Goal: Transaction & Acquisition: Purchase product/service

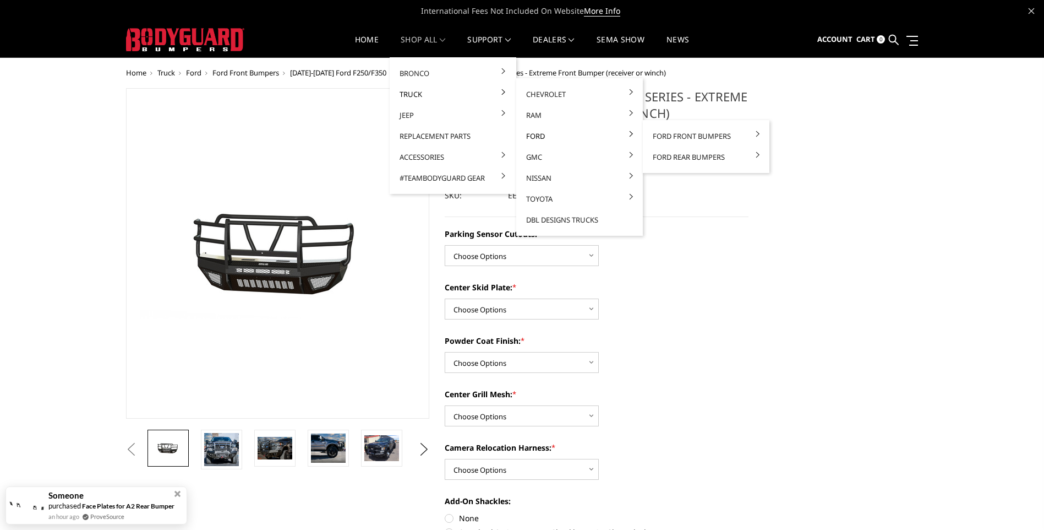
click at [534, 139] on link "Ford" at bounding box center [580, 136] width 118 height 21
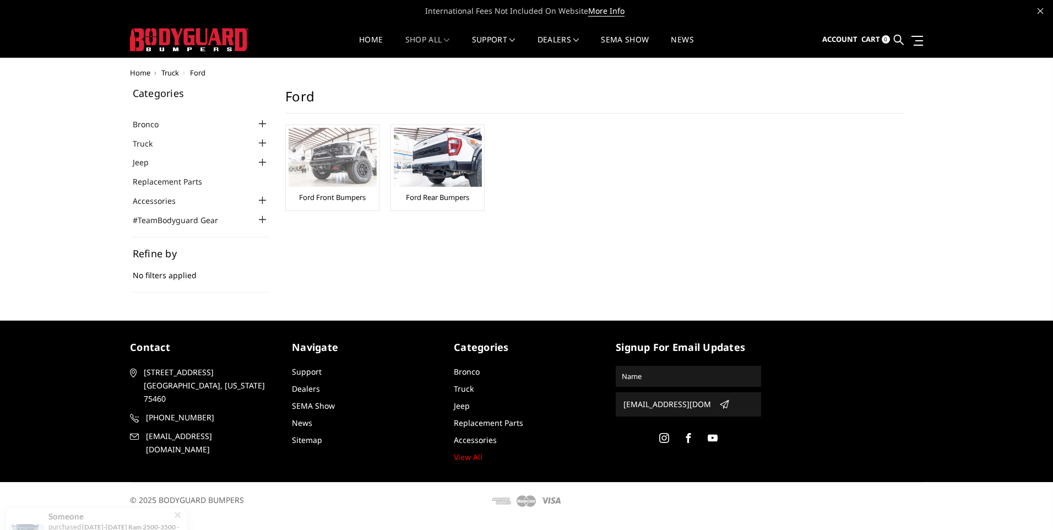
click at [337, 186] on img at bounding box center [332, 157] width 88 height 59
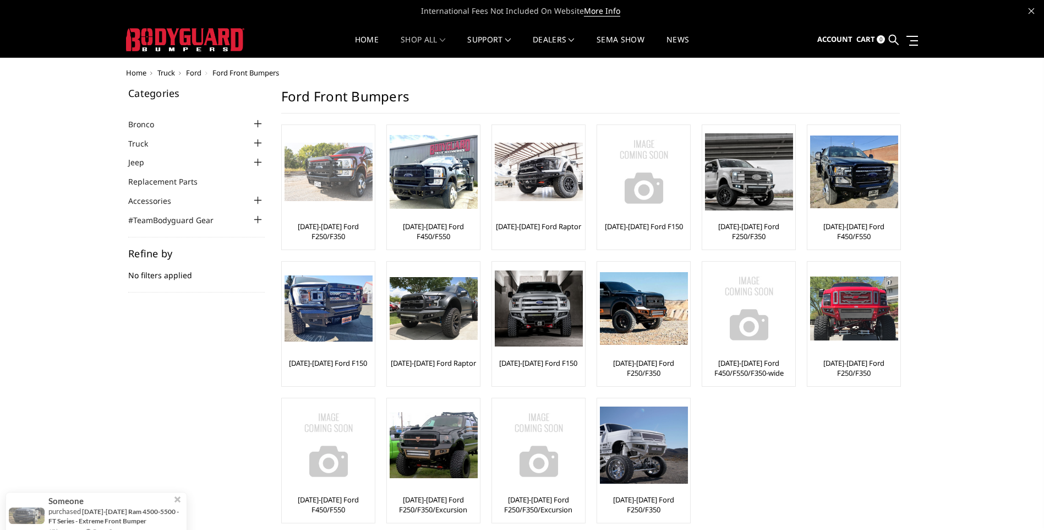
click at [334, 228] on link "[DATE]-[DATE] Ford F250/F350" at bounding box center [329, 231] width 88 height 20
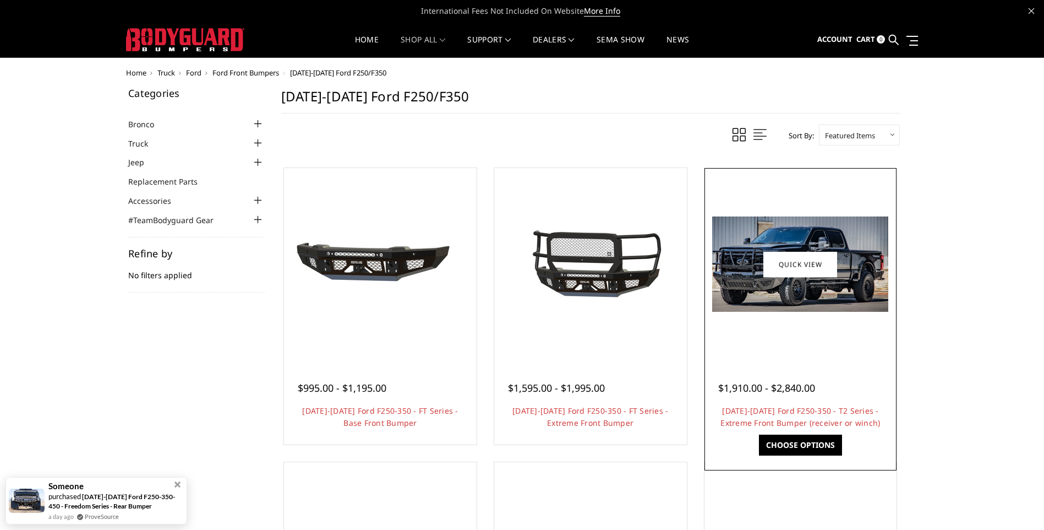
click at [813, 288] on img at bounding box center [800, 263] width 176 height 95
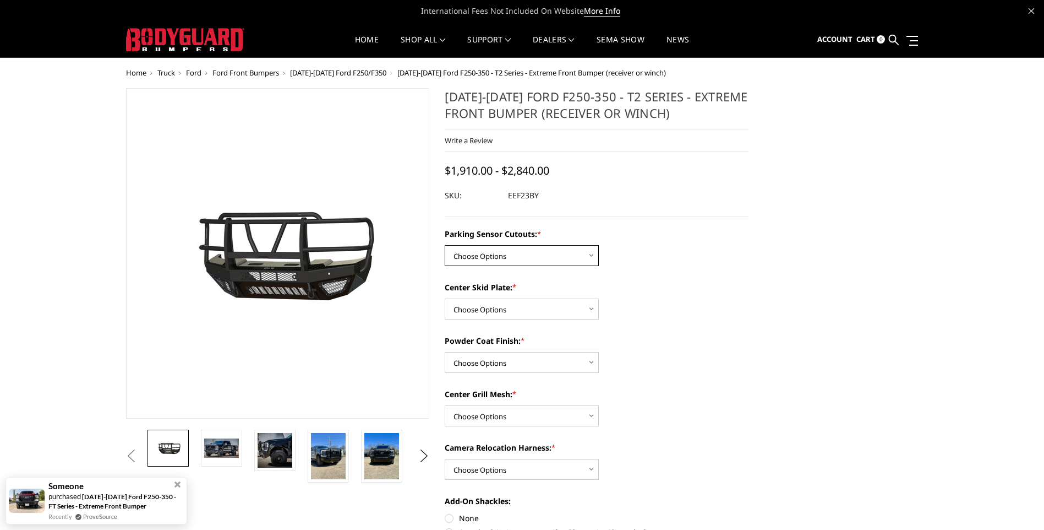
click at [556, 256] on select "Choose Options Yes - With Parking Sensor Cutouts" at bounding box center [522, 255] width 154 height 21
click at [445, 245] on select "Choose Options Yes - With Parking Sensor Cutouts" at bounding box center [522, 255] width 154 height 21
click at [517, 309] on select "Choose Options 2" Receiver Tube Standard Skid Plate (included) Winch Mount Skid…" at bounding box center [522, 308] width 154 height 21
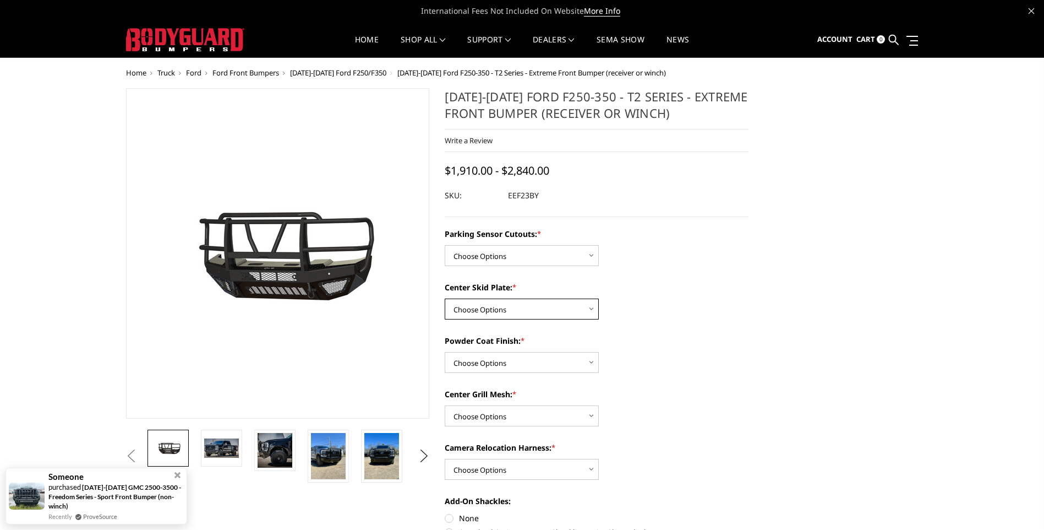
select select "3746"
click at [445, 298] on select "Choose Options 2" Receiver Tube Standard Skid Plate (included) Winch Mount Skid…" at bounding box center [522, 308] width 154 height 21
click at [528, 363] on select "Choose Options Bare Metal Gloss Black Powder Coat Textured Black Powder Coat" at bounding box center [522, 362] width 154 height 21
select select "3750"
click at [445, 352] on select "Choose Options Bare Metal Gloss Black Powder Coat Textured Black Powder Coat" at bounding box center [522, 362] width 154 height 21
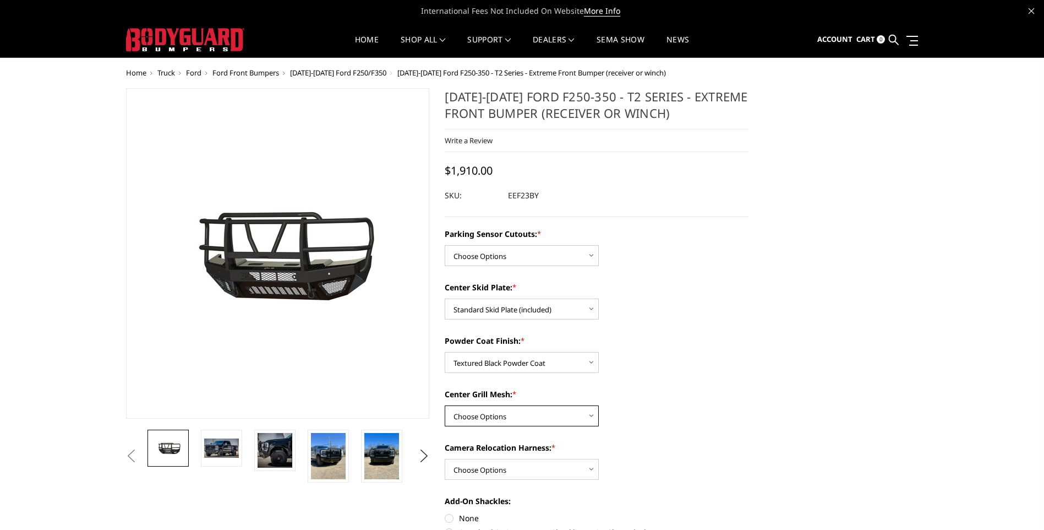
click at [517, 418] on select "Choose Options With expanded metal Without expanded metal" at bounding box center [522, 415] width 154 height 21
select select "3751"
click at [445, 405] on select "Choose Options With expanded metal Without expanded metal" at bounding box center [522, 415] width 154 height 21
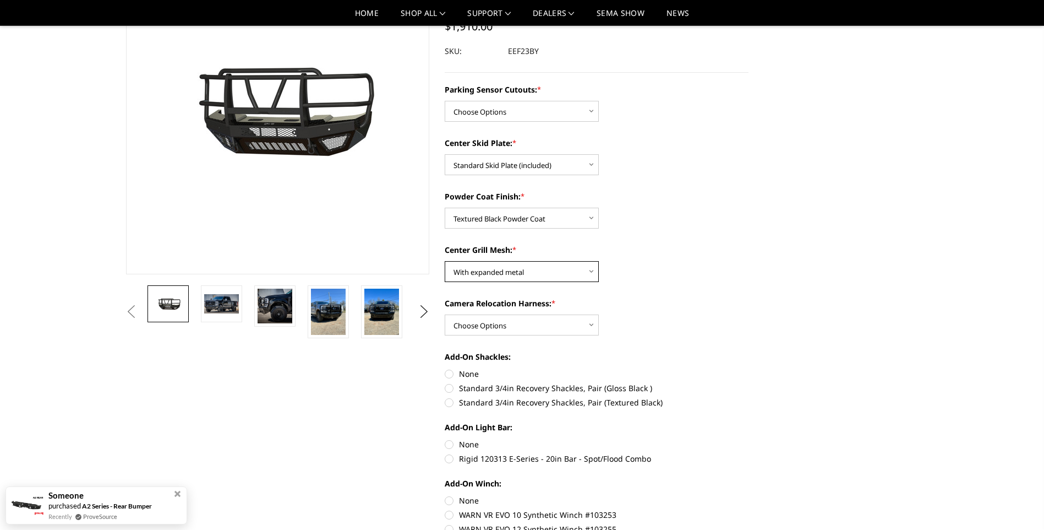
scroll to position [147, 0]
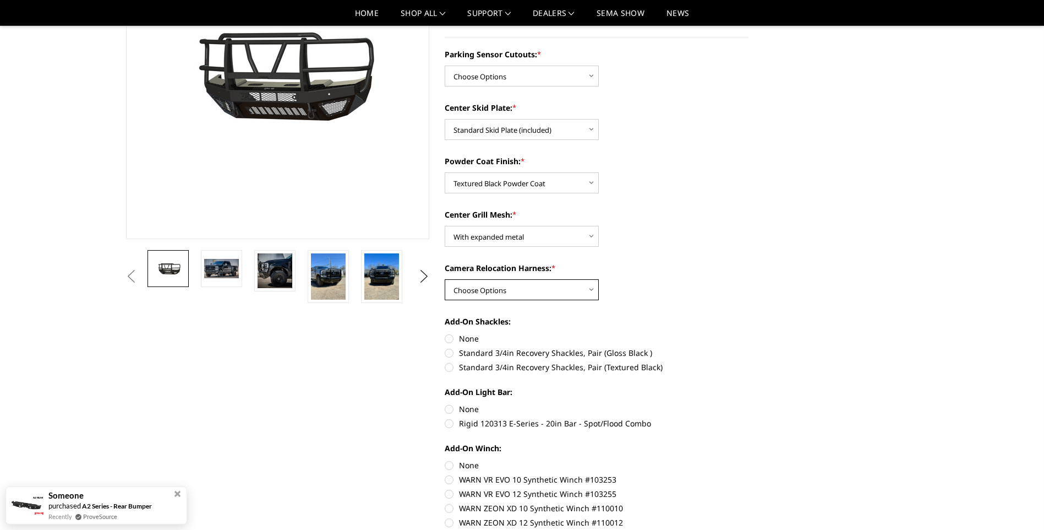
click at [535, 293] on select "Choose Options With camera harness Without camera harness" at bounding box center [522, 289] width 154 height 21
select select "3754"
click at [445, 279] on select "Choose Options With camera harness Without camera harness" at bounding box center [522, 289] width 154 height 21
click at [452, 364] on label "Standard 3/4in Recovery Shackles, Pair (Textured Black)" at bounding box center [597, 367] width 304 height 12
click at [749, 347] on input "Standard 3/4in Recovery Shackles, Pair (Textured Black)" at bounding box center [749, 347] width 1 height 1
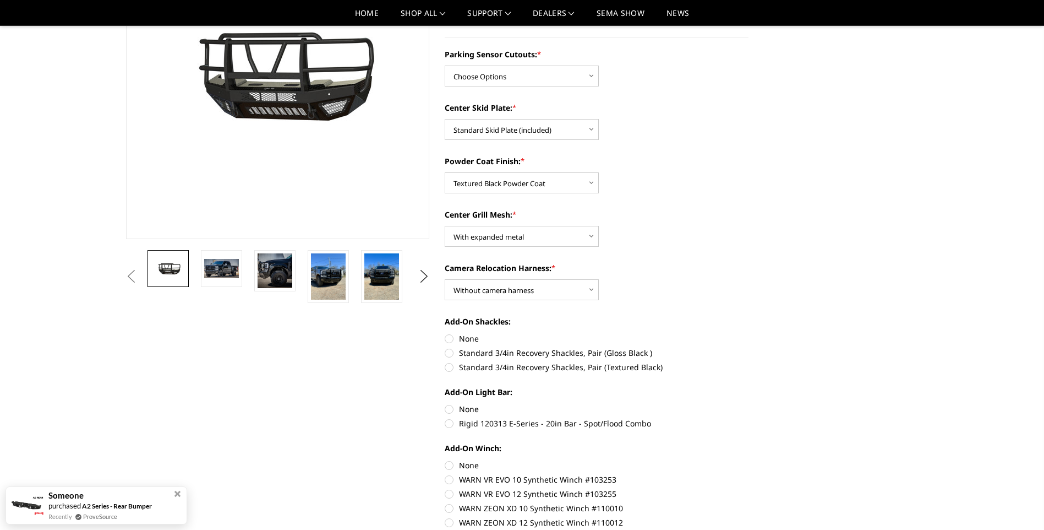
radio input "true"
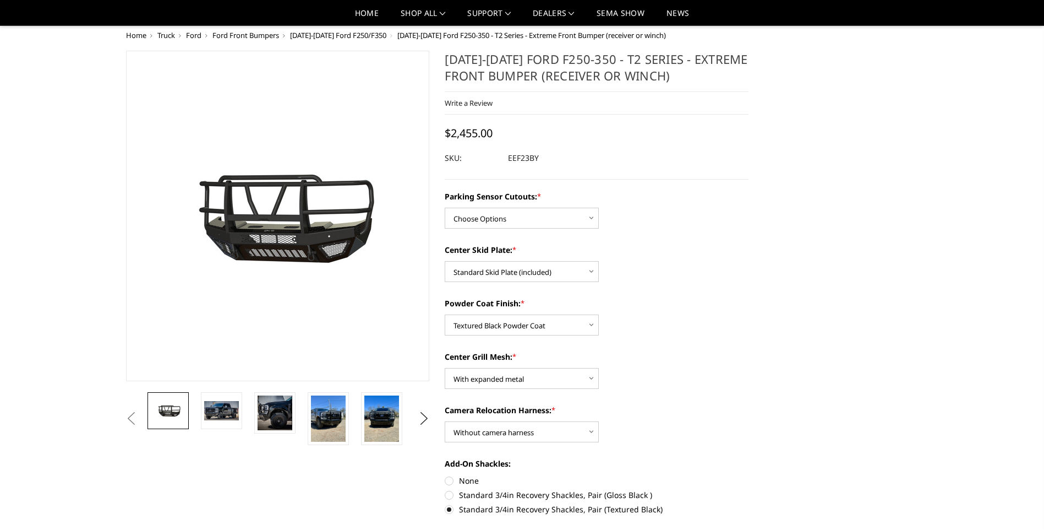
scroll to position [0, 0]
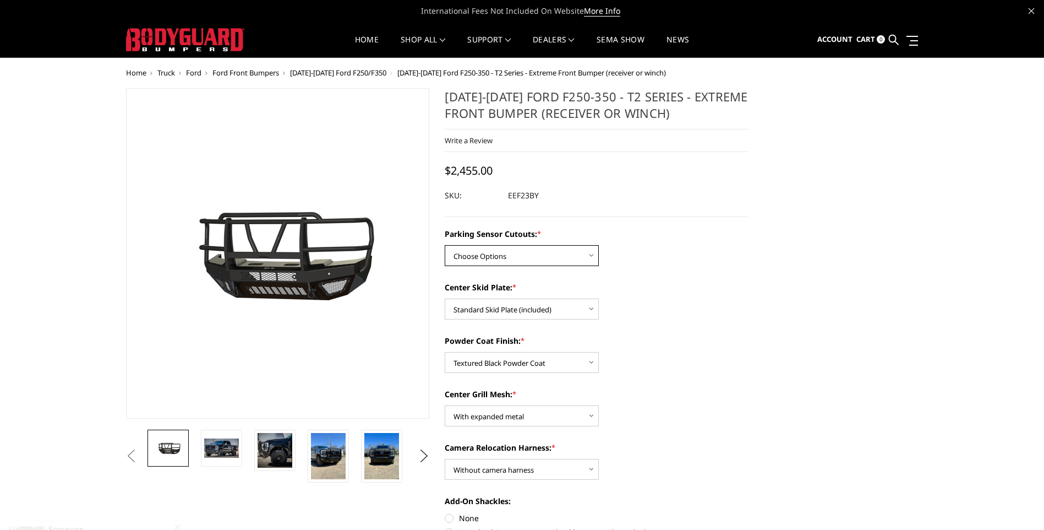
click at [578, 258] on select "Choose Options Yes - With Parking Sensor Cutouts" at bounding box center [522, 255] width 154 height 21
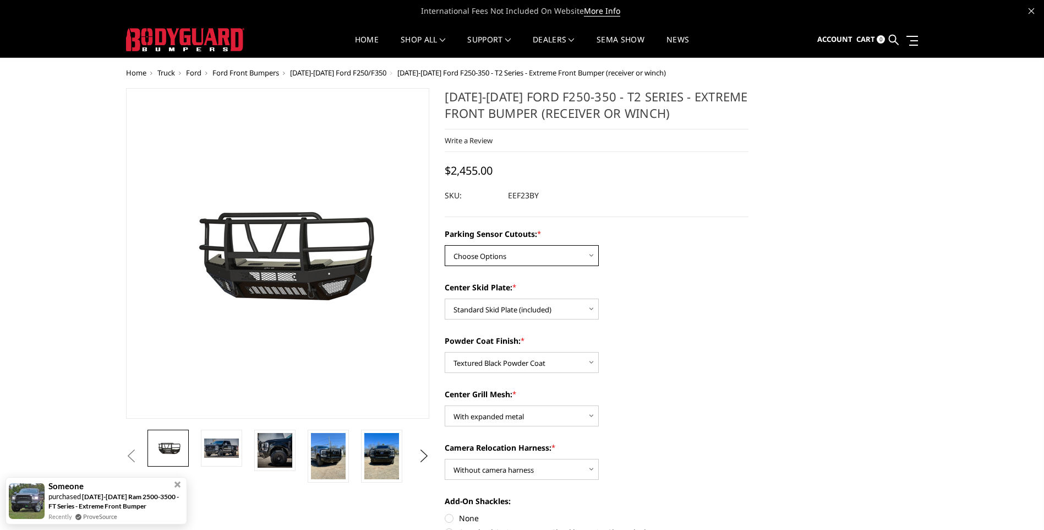
click at [578, 258] on select "Choose Options Yes - With Parking Sensor Cutouts" at bounding box center [522, 255] width 154 height 21
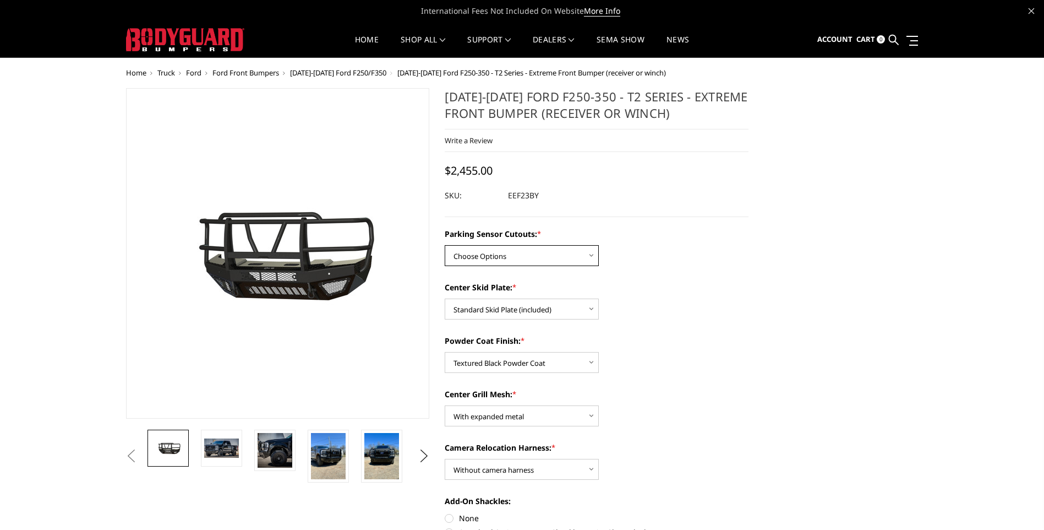
select select "3744"
click at [445, 245] on select "Choose Options Yes - With Parking Sensor Cutouts" at bounding box center [522, 255] width 154 height 21
